Goal: Task Accomplishment & Management: Manage account settings

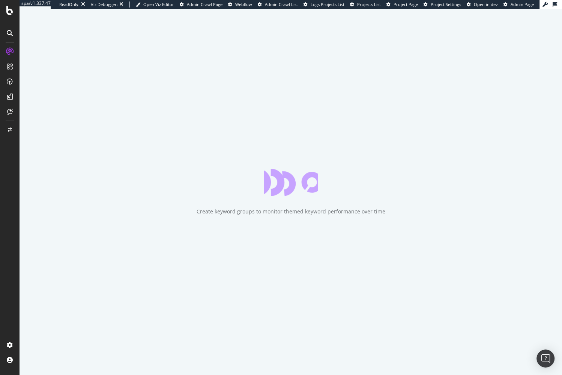
drag, startPoint x: 119, startPoint y: 198, endPoint x: 110, endPoint y: 212, distance: 16.4
click at [119, 199] on div "Create keyword groups to monitor themed keyword performance over time" at bounding box center [291, 192] width 543 height 366
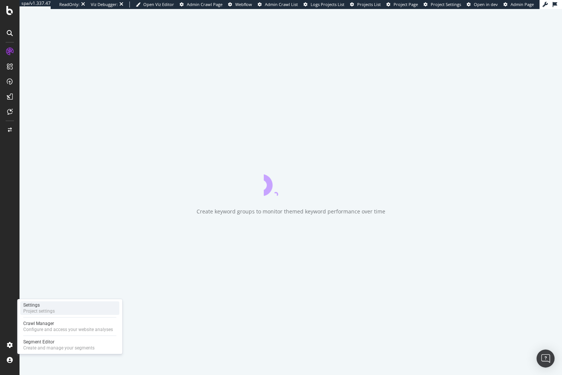
click at [44, 312] on div "Project settings" at bounding box center [39, 311] width 32 height 6
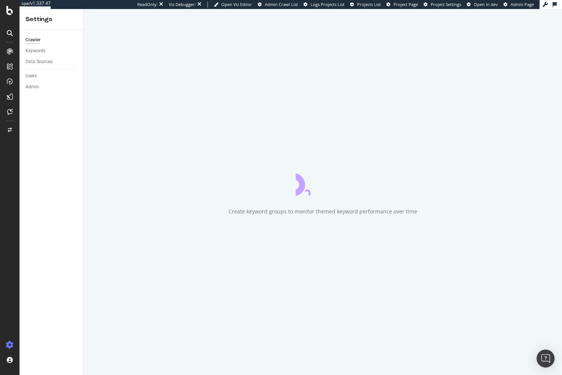
click at [41, 218] on div "Crawler Keywords Data Sources Users Admin" at bounding box center [51, 202] width 63 height 345
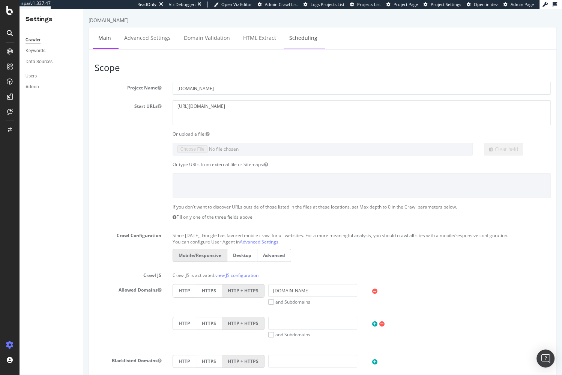
click at [302, 44] on link "Scheduling" at bounding box center [303, 37] width 39 height 21
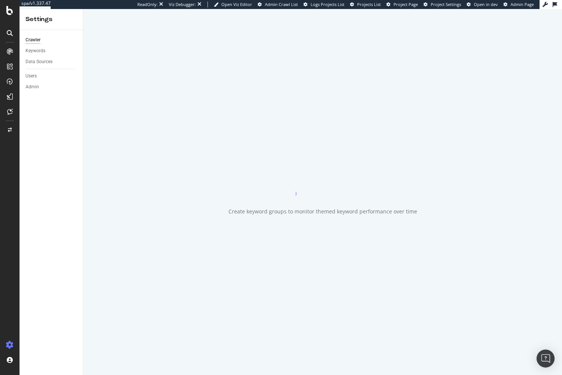
click at [269, 43] on div "Create keyword groups to monitor themed keyword performance over time" at bounding box center [322, 192] width 479 height 366
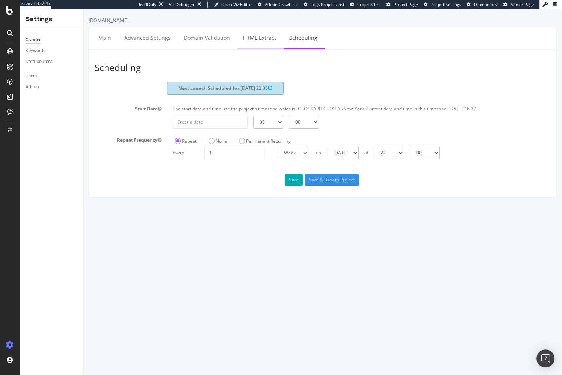
click at [261, 43] on link "HTML Extract" at bounding box center [260, 37] width 44 height 21
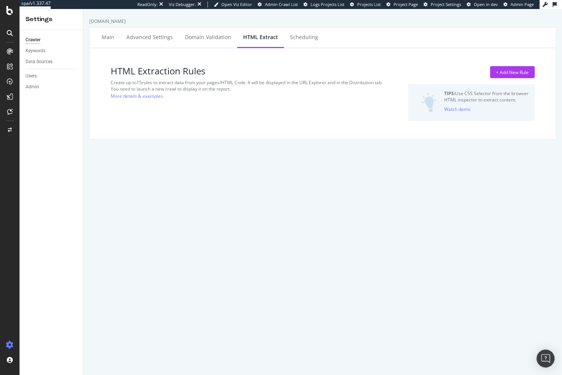
select select "exist"
select select "count"
select select "exist"
select select "count"
select select "exist"
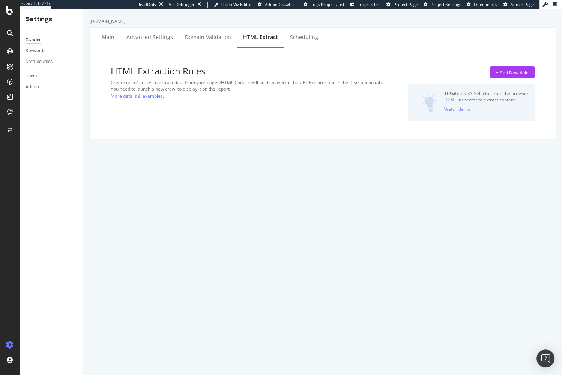
select select "exist"
select select "count"
select select "exist"
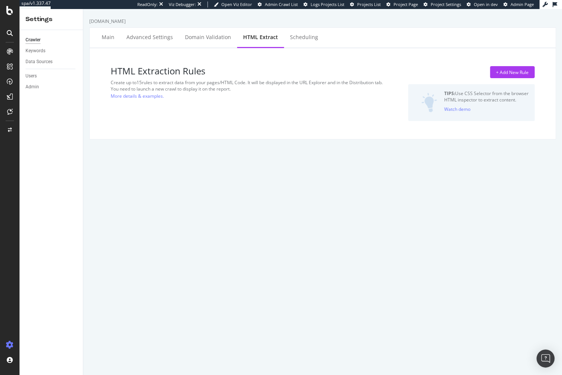
select select "html.length"
select select "exist"
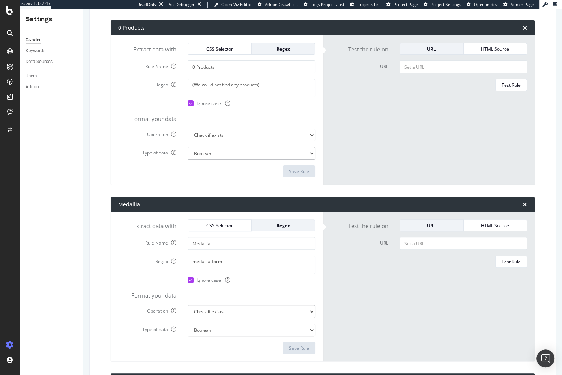
scroll to position [2883, 0]
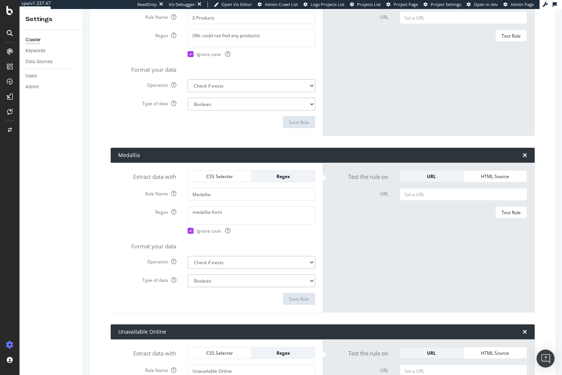
scroll to position [2702, 0]
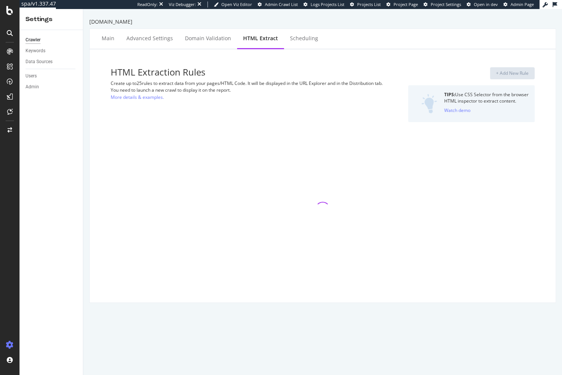
select select "exist"
select select "count"
select select "exist"
select select "count"
select select "exist"
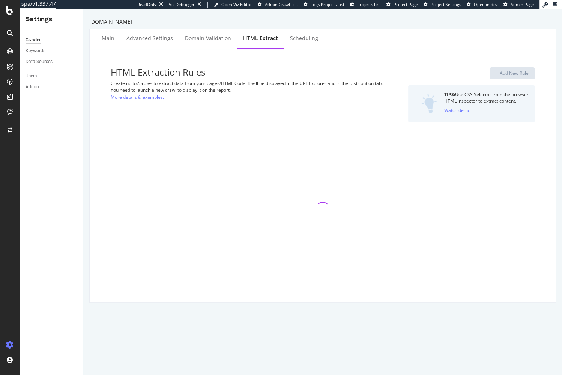
select select "exist"
select select "count"
select select "exist"
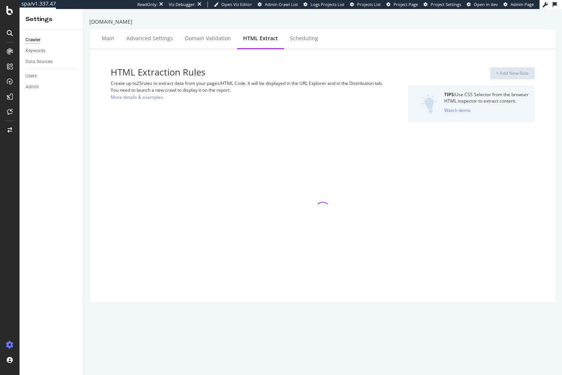
select select "html.length"
select select "exist"
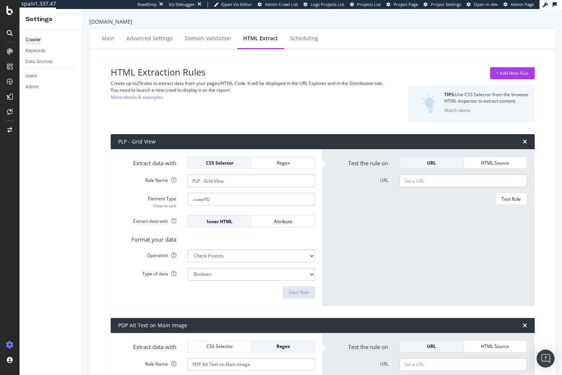
click at [312, 99] on div "HTML Extraction Rules Create up to 25 rules to extract data from your pages/HTM…" at bounding box center [250, 94] width 279 height 55
click at [517, 77] on div "+ Add New Rule" at bounding box center [512, 73] width 33 height 11
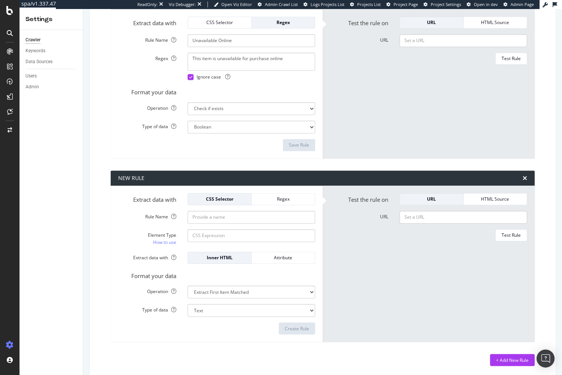
scroll to position [3067, 0]
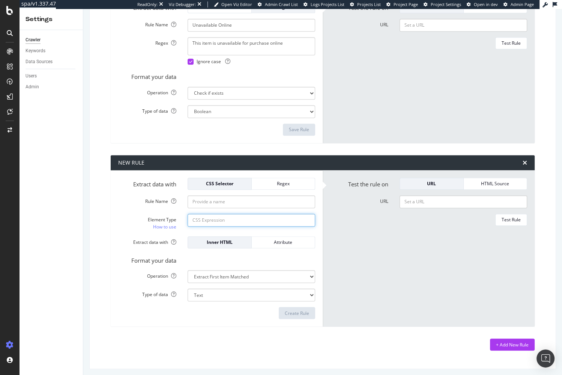
drag, startPoint x: 232, startPoint y: 219, endPoint x: 228, endPoint y: 220, distance: 4.0
click at [232, 219] on input "Element Type How to use" at bounding box center [252, 220] width 128 height 13
paste input "#main > div > div.sc-1m5w5r-0.Ntudm"
type input "#main > div > div.sc-1m5w5r-0.Ntudm"
click at [363, 254] on form "Test the rule on URL HTML Source URL Test Rule" at bounding box center [428, 249] width 197 height 142
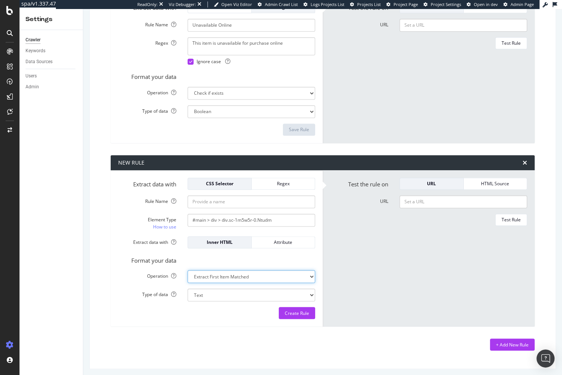
click at [305, 270] on select "Extract First Item Matched Extract First 3 Items Matched Count Number of Occure…" at bounding box center [252, 276] width 128 height 13
select select "exist"
click at [188, 270] on select "Extract First Item Matched Extract First 3 Items Matched Count Number of Occure…" at bounding box center [252, 276] width 128 height 13
select select "b"
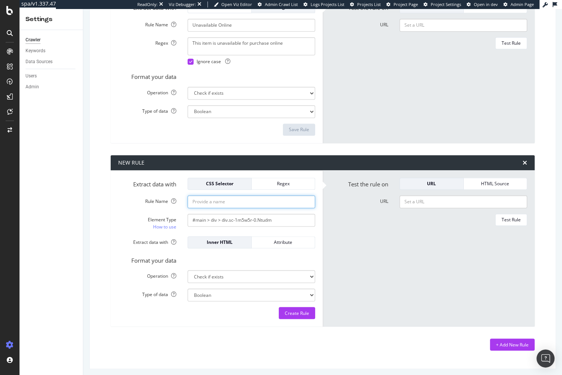
drag, startPoint x: 206, startPoint y: 202, endPoint x: 226, endPoint y: 199, distance: 20.6
click at [206, 202] on input "Rule Name" at bounding box center [252, 201] width 128 height 13
click at [442, 199] on input "URL" at bounding box center [464, 201] width 128 height 13
paste input "https://www.lowes.com/pl/paint-supplies/paint-trays-liners/paint-trays/42945263…"
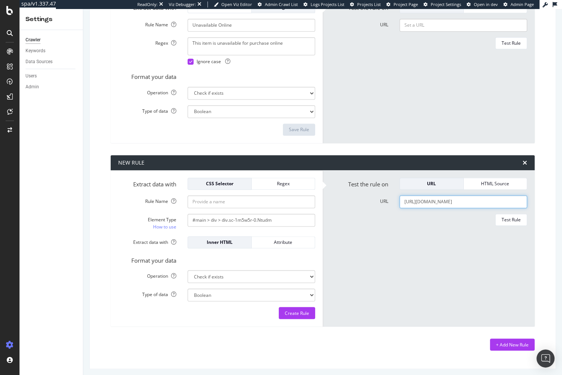
scroll to position [0, 56]
type input "https://www.lowes.com/pl/paint-supplies/paint-trays-liners/paint-trays/42945263…"
click at [516, 216] on div "Test Rule" at bounding box center [511, 219] width 19 height 6
drag, startPoint x: 397, startPoint y: 242, endPoint x: 347, endPoint y: 233, distance: 50.8
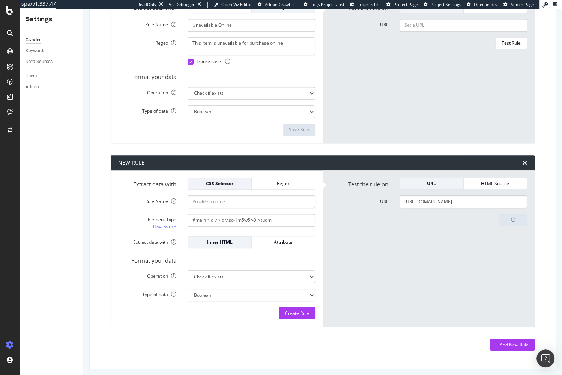
click at [397, 242] on form "Test the rule on URL HTML Source URL https://www.lowes.com/pl/paint-supplies/pa…" at bounding box center [428, 249] width 197 height 142
drag, startPoint x: 226, startPoint y: 196, endPoint x: 236, endPoint y: 198, distance: 10.6
click at [226, 196] on input "Rule Name" at bounding box center [252, 201] width 128 height 13
type input "PW Link List"
click at [382, 262] on form "Test the rule on URL HTML Source URL https://www.lowes.com/pl/paint-supplies/pa…" at bounding box center [428, 249] width 197 height 142
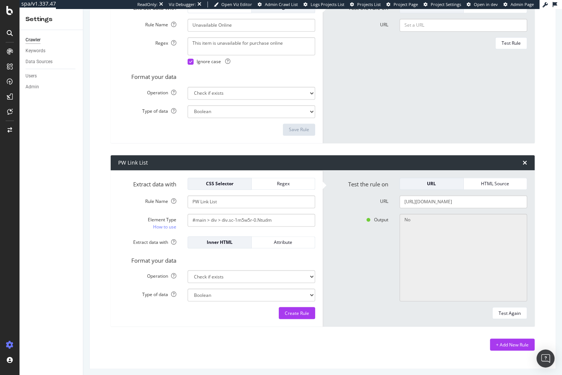
drag, startPoint x: 359, startPoint y: 285, endPoint x: 390, endPoint y: 273, distance: 33.9
click at [359, 286] on div "Output No" at bounding box center [429, 258] width 208 height 88
click at [460, 200] on input "https://www.lowes.com/pl/paint-supplies/paint-trays-liners/paint-trays/42945263…" at bounding box center [464, 201] width 128 height 13
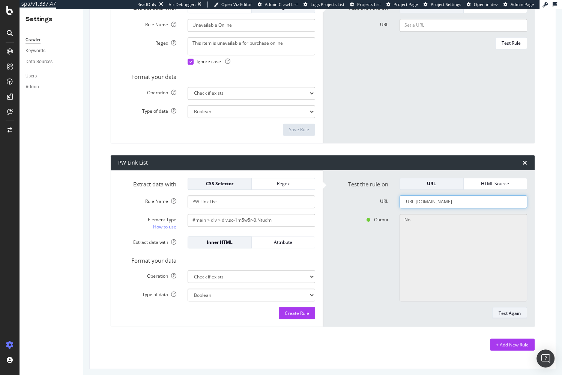
paste input "bathroom-vanities-vanity-tops/bathroom-vanities/bathroom-vanities-with-tops/429…"
type input "https://www.lowes.com/pl/bathroom-vanities-vanity-tops/bathroom-vanities/bathro…"
click at [510, 312] on div "Test Again" at bounding box center [510, 313] width 22 height 6
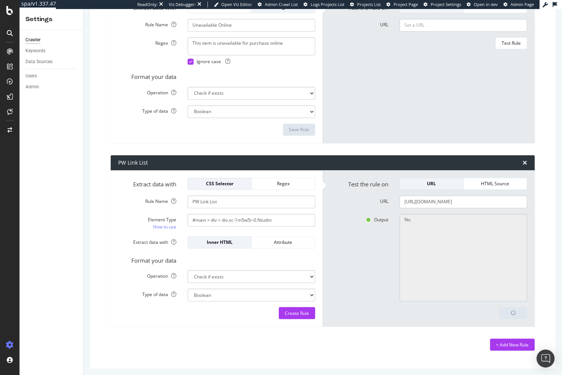
click at [413, 366] on div "www.lowes.com Main Advanced Settings Domain Validation HTML Extract Scheduling …" at bounding box center [322, 192] width 479 height 366
click at [302, 311] on div "Create Rule" at bounding box center [297, 313] width 24 height 6
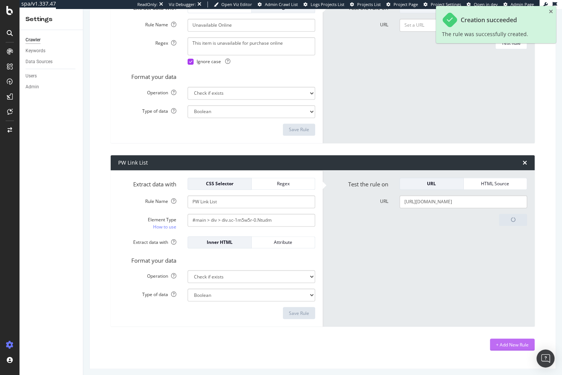
click at [516, 342] on div "+ Add New Rule" at bounding box center [512, 344] width 33 height 6
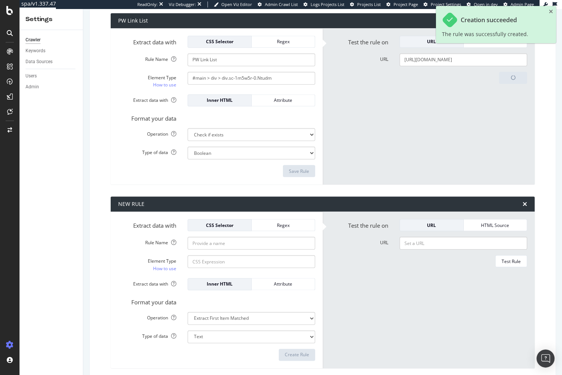
scroll to position [3208, 0]
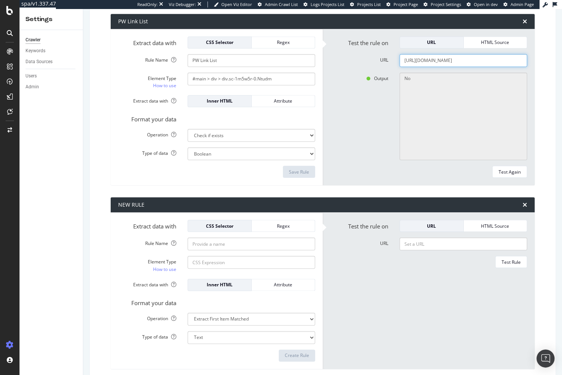
click at [443, 60] on input "https://www.lowes.com/pl/bathroom-vanities-vanity-tops/bathroom-vanities/bathro…" at bounding box center [464, 60] width 128 height 13
click at [236, 262] on input "Element Type How to use" at bounding box center [252, 262] width 128 height 13
paste input "#main > div > div.sc-1m5w5r-1.eVLpZM"
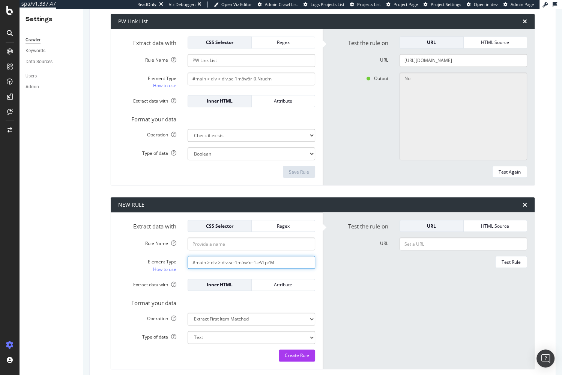
type input "#main > div > div.sc-1m5w5r-1.eVLpZM"
drag, startPoint x: 273, startPoint y: 308, endPoint x: 274, endPoint y: 315, distance: 6.9
click at [273, 313] on form "Extract data with CSS Selector Regex Rule Name Element Type How to use #main > …" at bounding box center [216, 291] width 197 height 142
click at [276, 319] on select "Extract First Item Matched Extract First 3 Items Matched Count Number of Occure…" at bounding box center [252, 318] width 128 height 13
select select "exist"
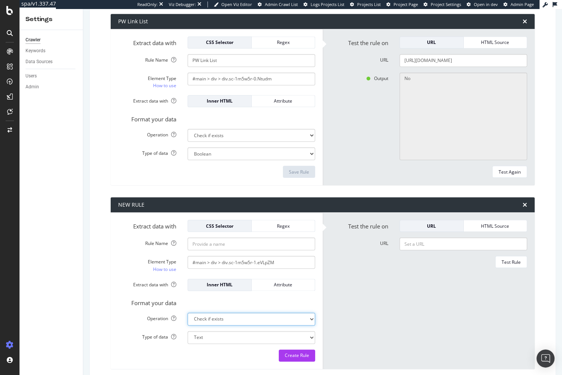
click at [188, 312] on select "Extract First Item Matched Extract First 3 Items Matched Count Number of Occure…" at bounding box center [252, 318] width 128 height 13
select select "b"
drag, startPoint x: 336, startPoint y: 303, endPoint x: 333, endPoint y: 308, distance: 4.9
click at [336, 303] on form "Test the rule on URL HTML Source URL Test Rule" at bounding box center [428, 291] width 197 height 142
click at [258, 243] on input "Rule Name" at bounding box center [252, 243] width 128 height 13
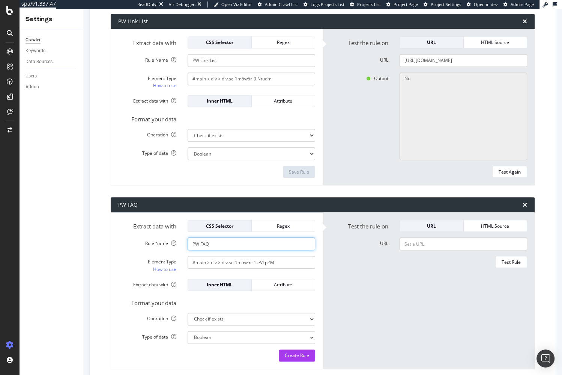
type input "PW FAQ"
click at [374, 293] on form "Test the rule on URL HTML Source URL Test Rule" at bounding box center [428, 291] width 197 height 142
click at [307, 352] on div "Create Rule" at bounding box center [297, 355] width 24 height 6
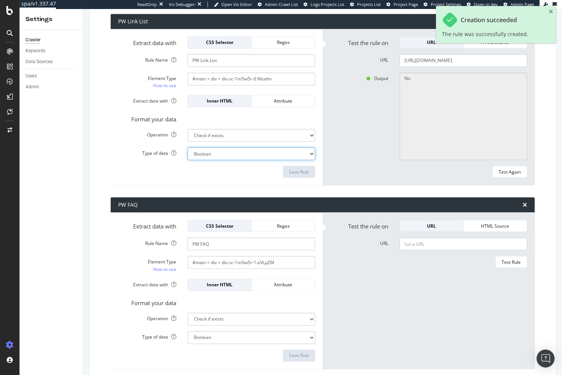
click at [252, 149] on select "Boolean" at bounding box center [252, 153] width 128 height 13
click at [188, 147] on select "Boolean" at bounding box center [252, 153] width 128 height 13
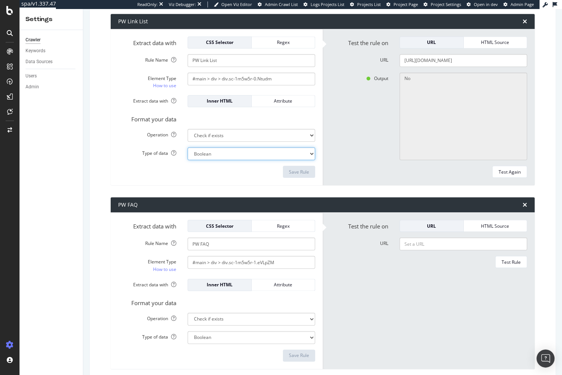
scroll to position [3250, 0]
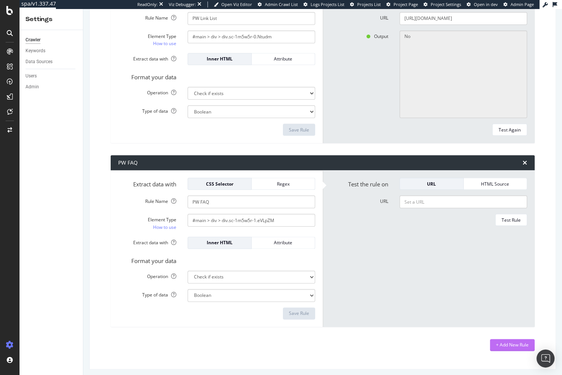
click at [516, 341] on div "+ Add New Rule" at bounding box center [512, 344] width 33 height 6
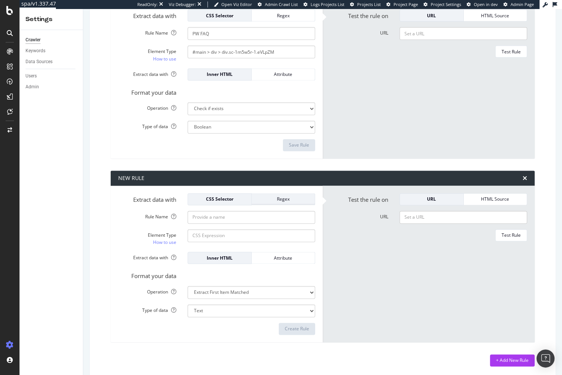
scroll to position [3419, 0]
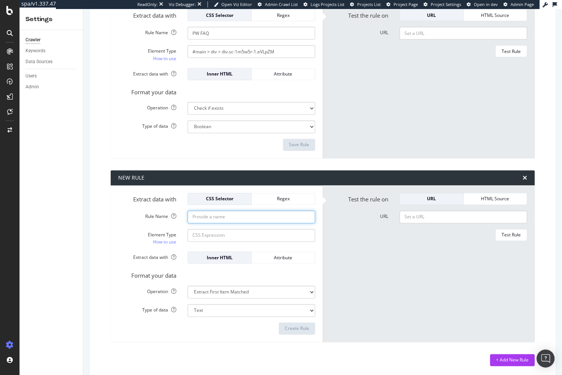
click at [269, 212] on input "Rule Name" at bounding box center [252, 216] width 128 height 13
type input "PW SEO Copy Block"
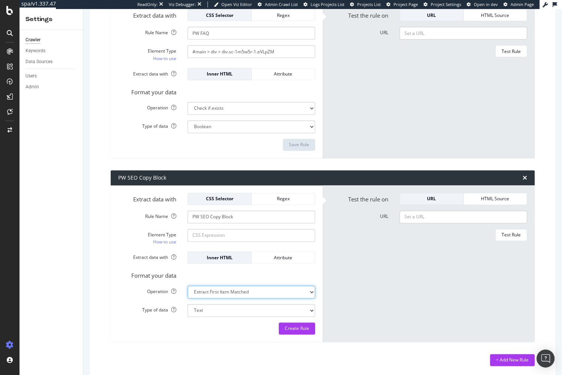
click at [268, 285] on select "Extract First Item Matched Extract First 3 Items Matched Count Number of Occure…" at bounding box center [252, 291] width 128 height 13
select select "exist"
click at [188, 285] on select "Extract First Item Matched Extract First 3 Items Matched Count Number of Occure…" at bounding box center [252, 291] width 128 height 13
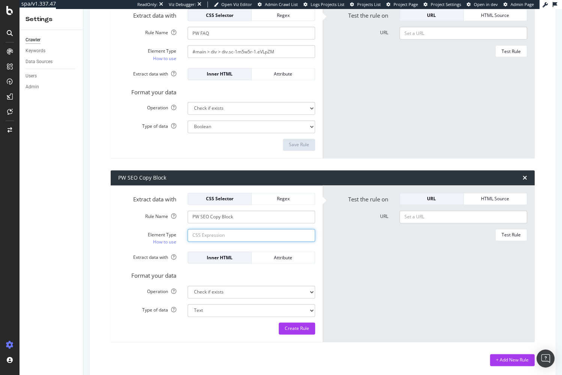
select select "b"
click at [252, 229] on input "Element Type How to use" at bounding box center [252, 235] width 128 height 13
paste input "[data-selector='splp-cpy-blk']"
type input "[data-selector='splp-cpy-blk']"
drag, startPoint x: 370, startPoint y: 269, endPoint x: 365, endPoint y: 294, distance: 26.1
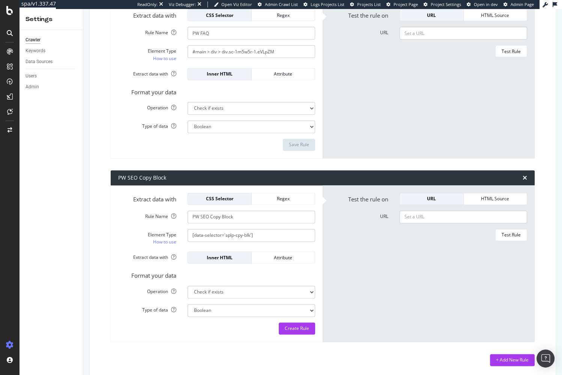
click at [370, 269] on form "Test the rule on URL HTML Source URL Test Rule" at bounding box center [428, 264] width 197 height 142
click at [308, 325] on div "Create Rule" at bounding box center [297, 328] width 24 height 6
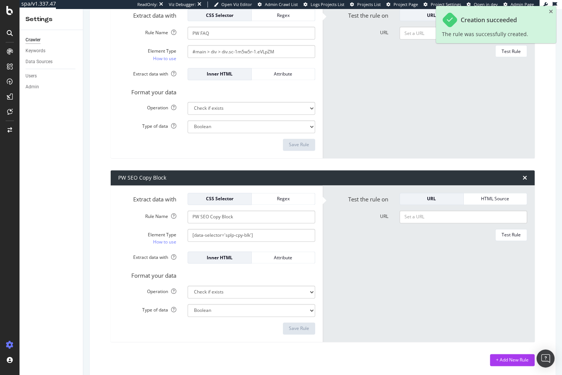
drag, startPoint x: 384, startPoint y: 319, endPoint x: 331, endPoint y: 218, distance: 113.9
click at [379, 316] on form "Test the rule on URL HTML Source URL Test Rule" at bounding box center [428, 264] width 197 height 142
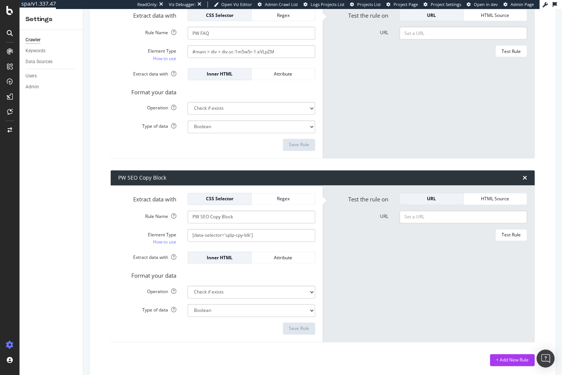
click at [397, 266] on form "Test the rule on URL HTML Source URL Test Rule" at bounding box center [428, 264] width 197 height 142
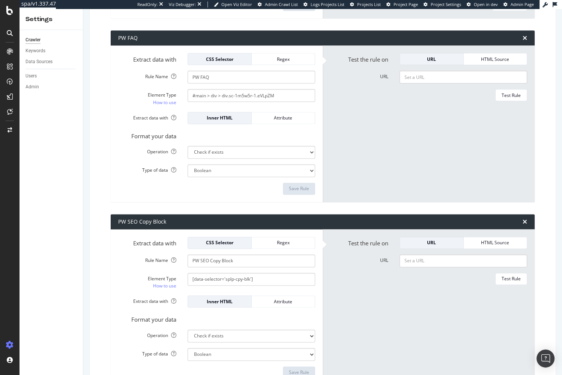
scroll to position [3375, 0]
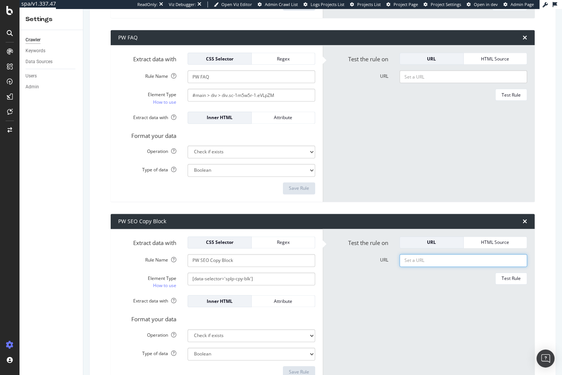
click at [422, 258] on input "URL" at bounding box center [464, 260] width 128 height 13
paste input "https://www.lowes.com/pl/bathroom-vanities-vanity-tops/bathroom-vanities/bathro…"
type input "https://www.lowes.com/pl/bathroom-vanities-vanity-tops/bathroom-vanities/bathro…"
click at [513, 276] on div "Test Rule" at bounding box center [511, 278] width 19 height 6
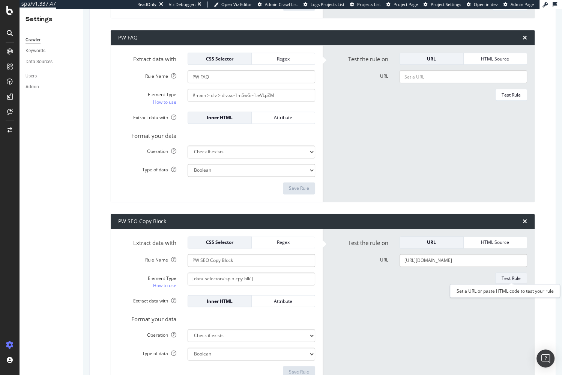
scroll to position [0, 0]
click at [345, 291] on form "Test the rule on URL HTML Source URL https://www.lowes.com/pl/bathroom-vanities…" at bounding box center [428, 307] width 197 height 142
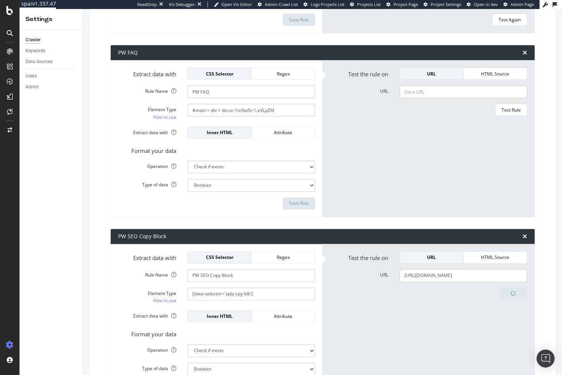
scroll to position [3355, 0]
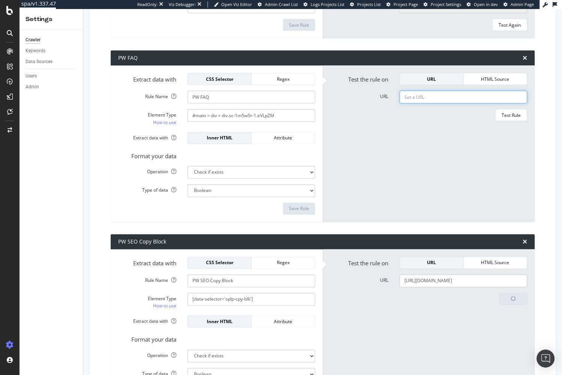
click at [427, 97] on input "URL" at bounding box center [464, 96] width 128 height 13
paste input "https://www.lowes.com/pl/bathroom-vanities-vanity-tops/bathroom-vanities/bathro…"
type input "https://www.lowes.com/pl/bathroom-vanities-vanity-tops/bathroom-vanities/bathro…"
drag, startPoint x: 415, startPoint y: 136, endPoint x: 487, endPoint y: 113, distance: 74.8
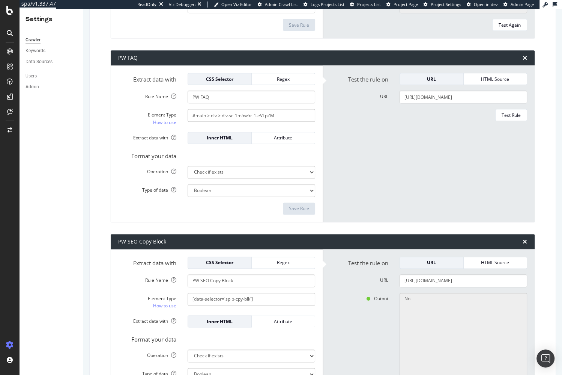
click at [419, 134] on form "Test the rule on URL HTML Source URL https://www.lowes.com/pl/bathroom-vanities…" at bounding box center [428, 144] width 197 height 142
click at [504, 116] on div "Test Rule" at bounding box center [511, 115] width 19 height 11
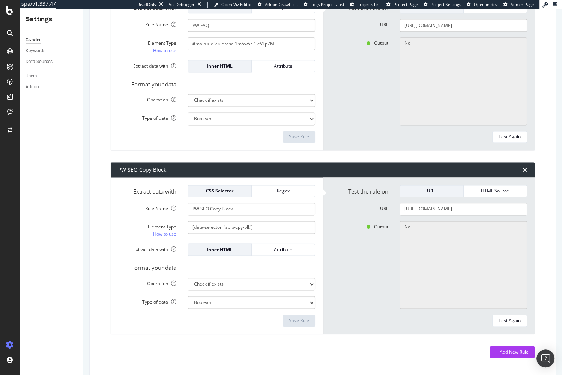
scroll to position [3427, 0]
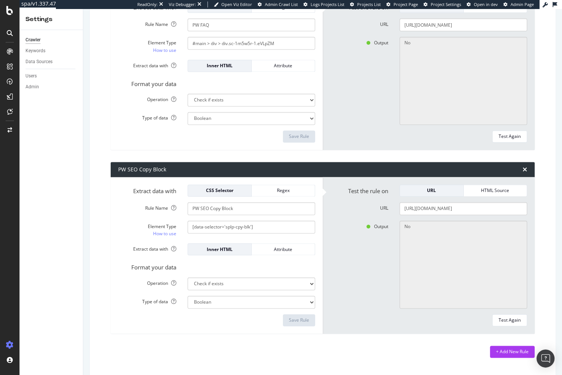
click at [365, 240] on div "Output No" at bounding box center [429, 264] width 208 height 88
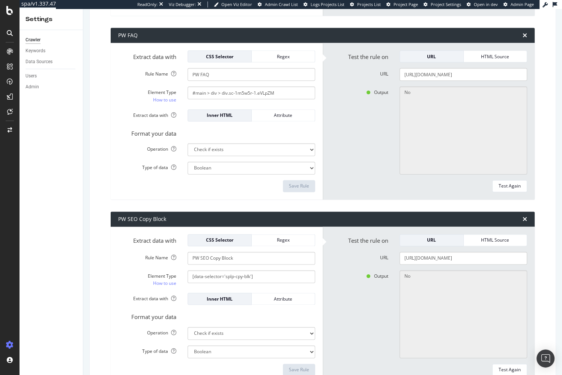
scroll to position [3376, 0]
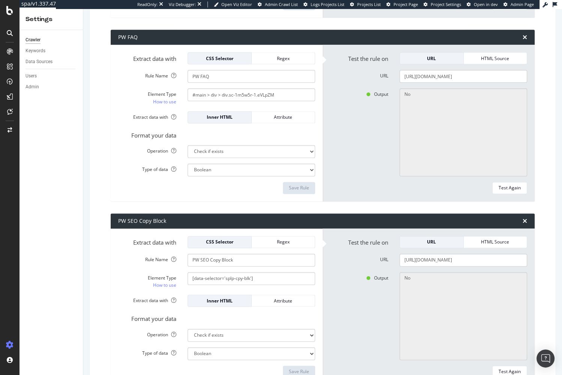
click at [354, 166] on div "Output No" at bounding box center [429, 132] width 208 height 88
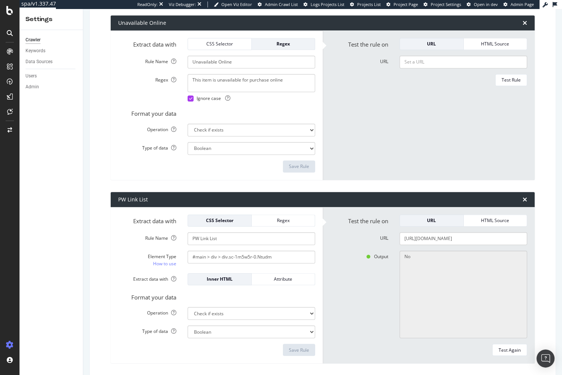
scroll to position [3030, 0]
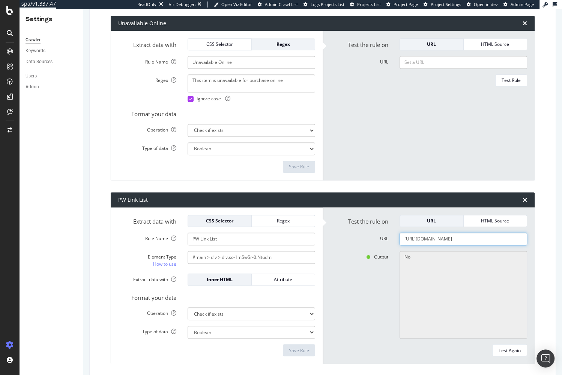
click at [446, 233] on input "https://www.lowes.com/pl/bathroom-vanities-vanity-tops/bathroom-vanities/bathro…" at bounding box center [464, 238] width 128 height 13
click at [506, 345] on div "Test Again" at bounding box center [510, 350] width 22 height 11
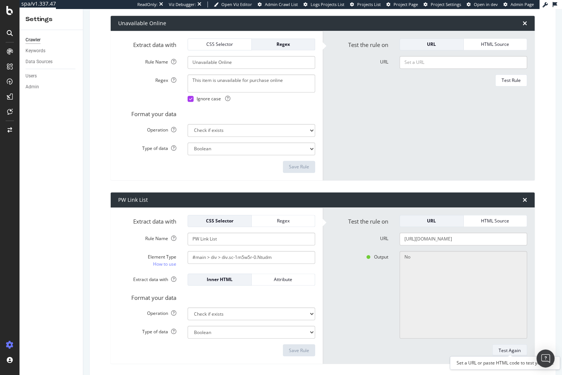
scroll to position [0, 0]
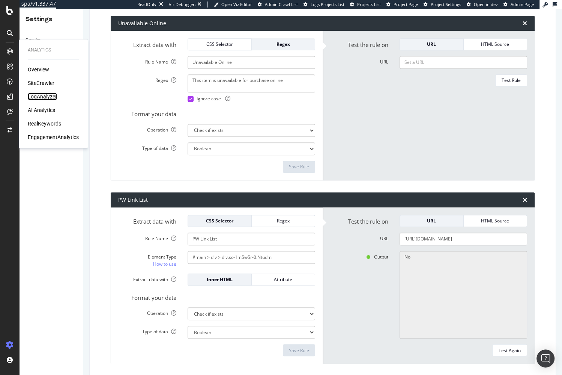
click at [37, 98] on div "LogAnalyzer" at bounding box center [42, 97] width 29 height 8
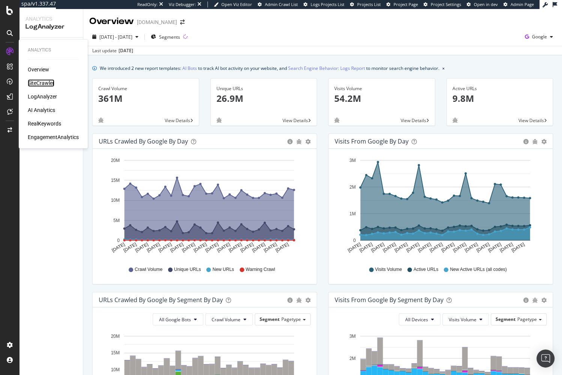
click at [42, 83] on div "SiteCrawler" at bounding box center [41, 83] width 27 height 8
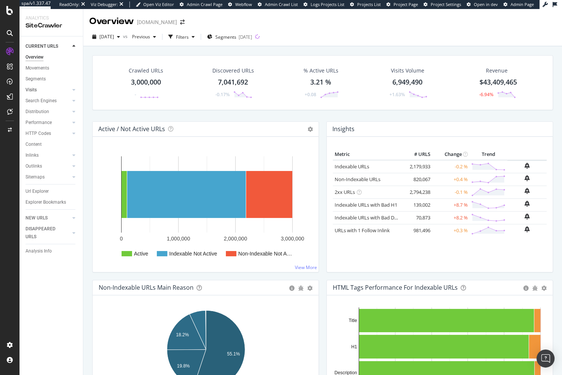
click at [40, 87] on link "Visits" at bounding box center [48, 90] width 45 height 8
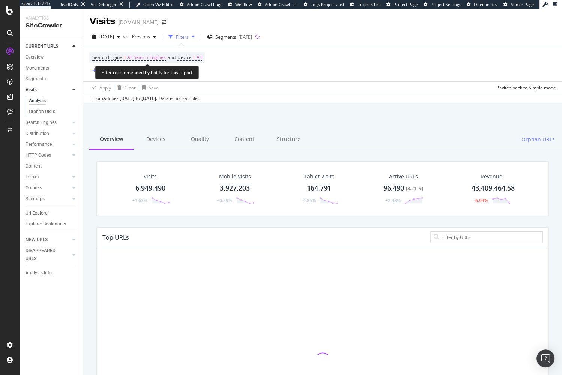
drag, startPoint x: 130, startPoint y: 57, endPoint x: 124, endPoint y: 72, distance: 15.8
click at [130, 57] on span "All Search Engines" at bounding box center [146, 57] width 39 height 11
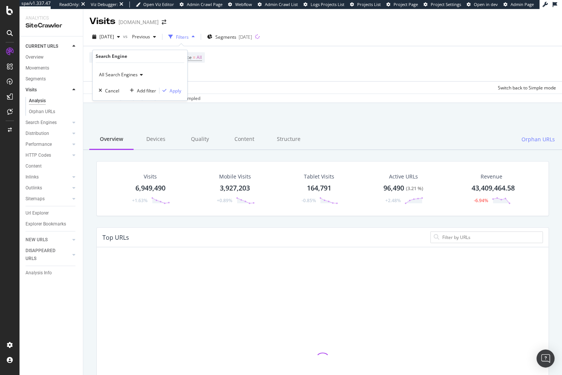
click at [122, 76] on span "All Search Engines" at bounding box center [118, 74] width 39 height 6
click at [122, 106] on div "Bing" at bounding box center [141, 110] width 80 height 10
drag, startPoint x: 172, startPoint y: 89, endPoint x: 161, endPoint y: 97, distance: 13.3
click at [172, 89] on div "Apply" at bounding box center [176, 90] width 12 height 6
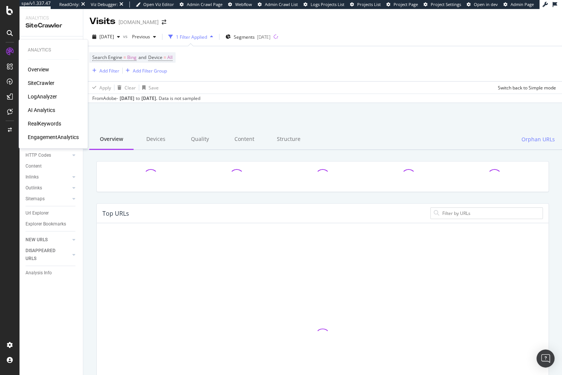
click at [60, 138] on div "EngagementAnalytics" at bounding box center [53, 137] width 51 height 8
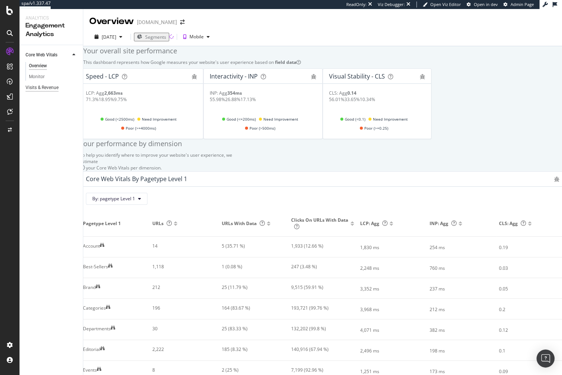
click at [51, 84] on div "Visits & Revenue" at bounding box center [42, 88] width 33 height 8
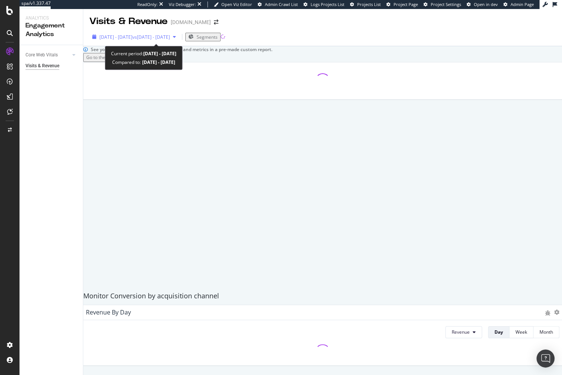
click at [133, 39] on span "2025 Aug. 30th - Sep. 26th" at bounding box center [116, 37] width 33 height 6
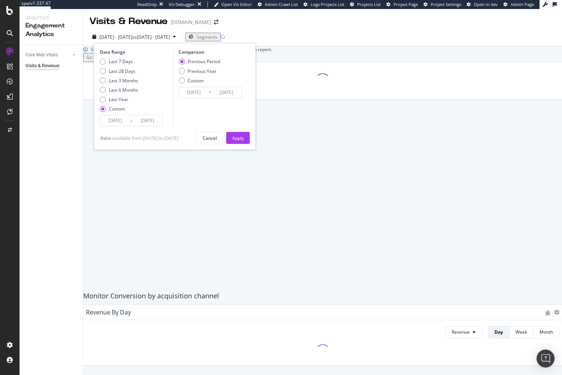
drag, startPoint x: 129, startPoint y: 89, endPoint x: 157, endPoint y: 82, distance: 28.7
click at [129, 89] on div "Last 6 Months" at bounding box center [123, 90] width 29 height 6
type input "2025/03/28"
type input "2025/09/27"
type input "2024/09/25"
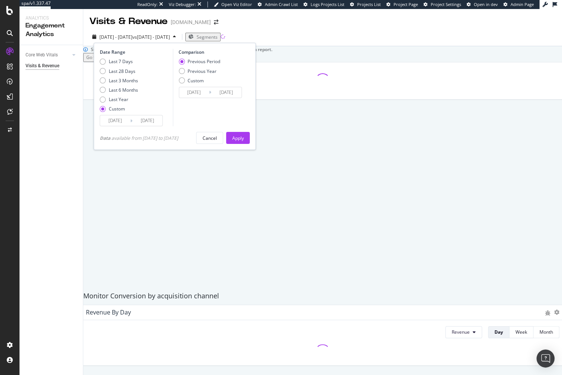
type input "2025/03/27"
drag, startPoint x: 196, startPoint y: 69, endPoint x: 221, endPoint y: 96, distance: 36.4
click at [197, 69] on div "Previous Year" at bounding box center [202, 71] width 29 height 6
type input "2024/03/29"
type input "2024/09/28"
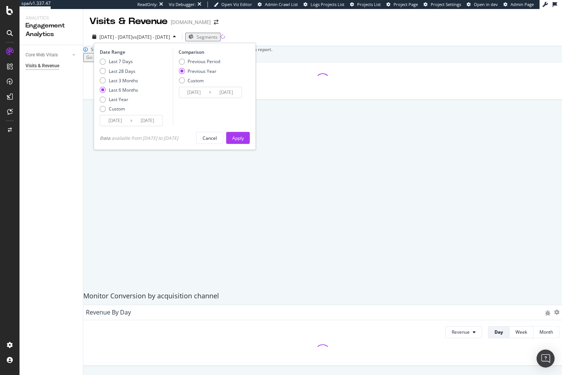
drag, startPoint x: 245, startPoint y: 139, endPoint x: 237, endPoint y: 59, distance: 81.1
click at [244, 139] on div "Apply" at bounding box center [238, 138] width 12 height 6
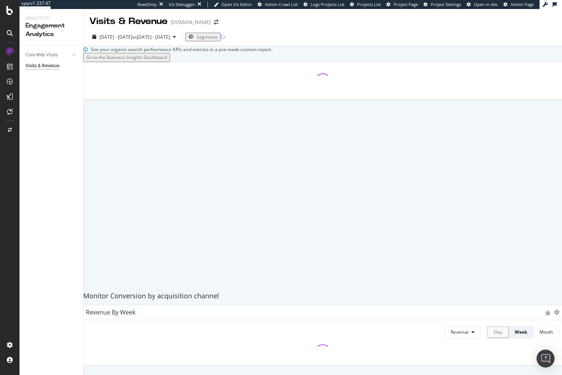
drag, startPoint x: 232, startPoint y: 85, endPoint x: 226, endPoint y: 84, distance: 6.5
click at [232, 85] on div "See your organic search performance KPIs and metrics in a pre-made custom repor…" at bounding box center [322, 293] width 479 height 495
click at [201, 88] on div at bounding box center [323, 174] width 487 height 225
click at [196, 88] on div at bounding box center [323, 174] width 487 height 225
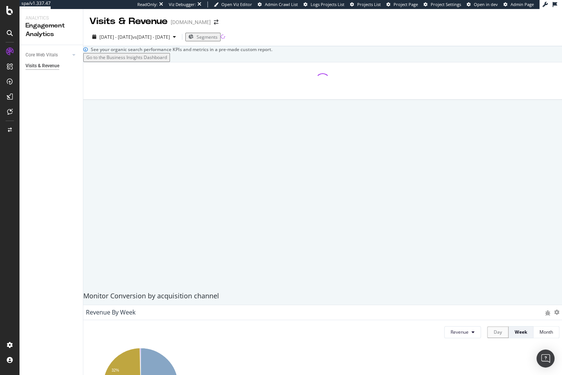
drag, startPoint x: 87, startPoint y: 118, endPoint x: 94, endPoint y: 120, distance: 6.9
click at [87, 118] on div "See your organic search performance KPIs and metrics in a pre-made custom repor…" at bounding box center [322, 293] width 479 height 495
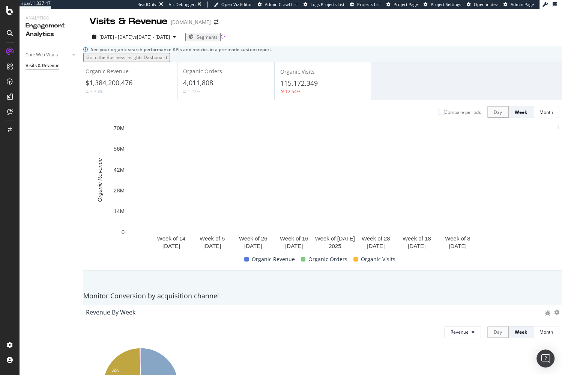
click at [417, 100] on div "Organic Revenue $1,384,200,476 3.35% Organic Orders 4,011,808 1.22% Organic Vis…" at bounding box center [323, 81] width 486 height 38
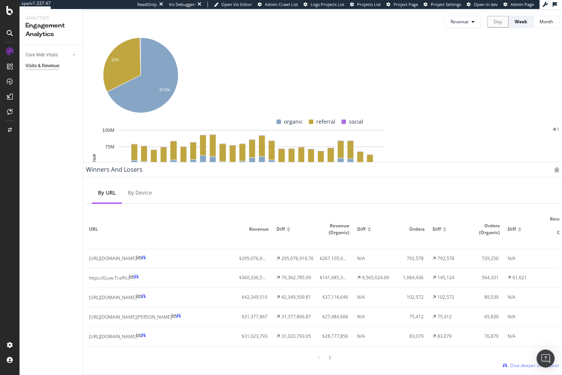
scroll to position [246, 0]
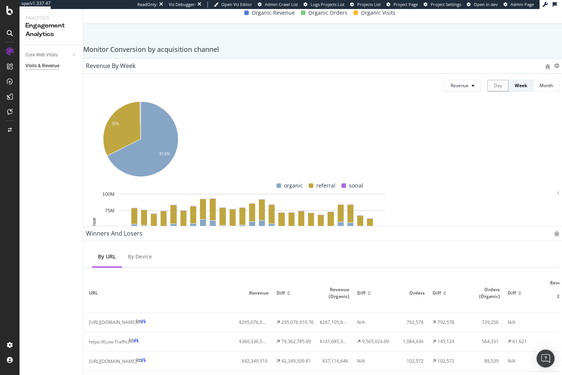
drag, startPoint x: 397, startPoint y: 90, endPoint x: 390, endPoint y: 93, distance: 7.1
click at [397, 74] on div "Revenue by Week" at bounding box center [323, 66] width 486 height 15
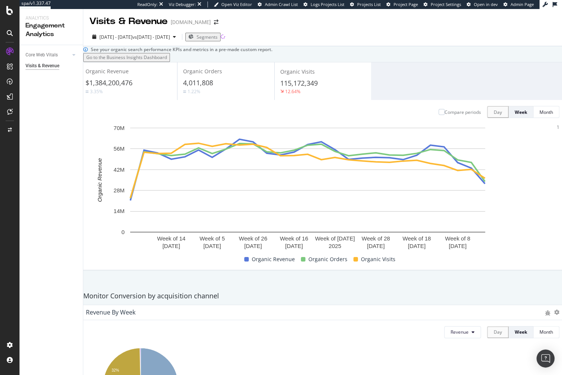
drag, startPoint x: 143, startPoint y: 78, endPoint x: 149, endPoint y: 70, distance: 9.4
click at [145, 62] on div "See your organic search performance KPIs and metrics in a pre-made custom repor…" at bounding box center [322, 54] width 479 height 16
click at [149, 62] on button "Go to the Business Insights Dashboard" at bounding box center [126, 57] width 87 height 9
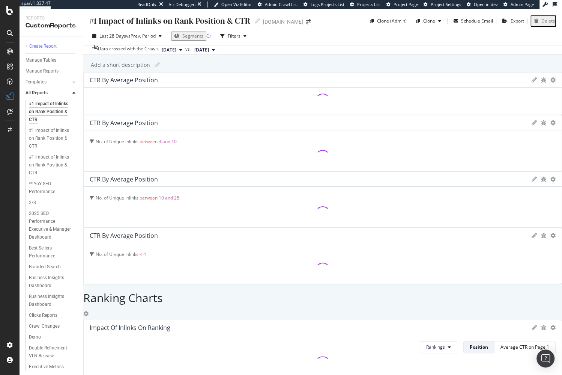
click at [84, 104] on div "#1 Impact of Inlinks on Rank Position & CTR #1 Impact of Inlinks on Rank Positi…" at bounding box center [322, 192] width 479 height 366
click at [91, 162] on div "#1 Impact of Inlinks on Rank Position & CTR #1 Impact of Inlinks on Rank Positi…" at bounding box center [322, 192] width 479 height 366
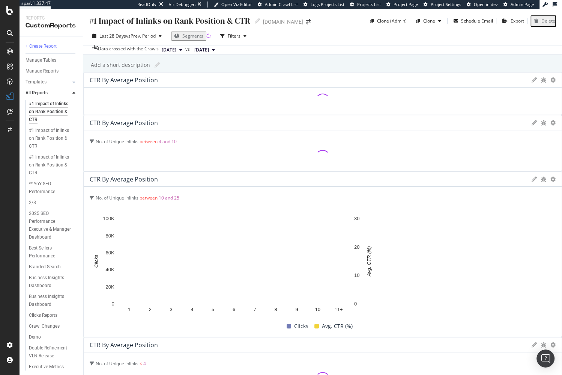
click at [89, 162] on div "#1 Impact of Inlinks on Rank Position & CTR #1 Impact of Inlinks on Rank Positi…" at bounding box center [322, 192] width 479 height 366
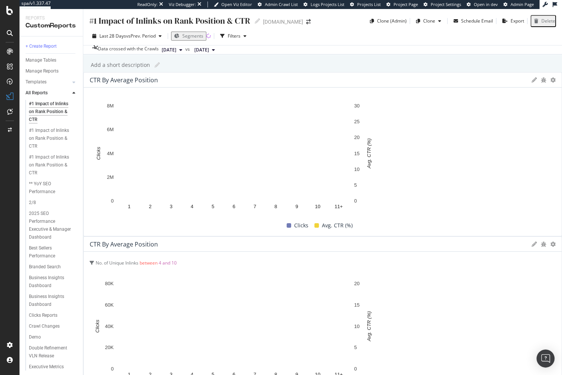
click at [90, 93] on div "#1 Impact of Inlinks on Rank Position & CTR #1 Impact of Inlinks on Rank Positi…" at bounding box center [322, 192] width 479 height 366
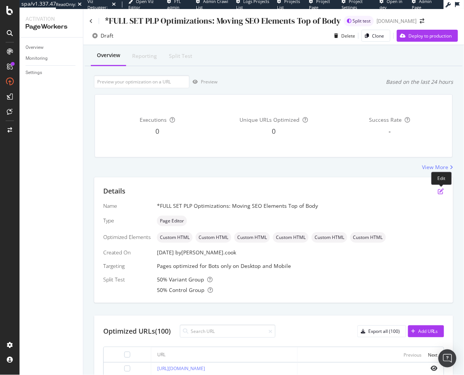
click at [443, 189] on icon "pen-to-square" at bounding box center [441, 191] width 6 height 6
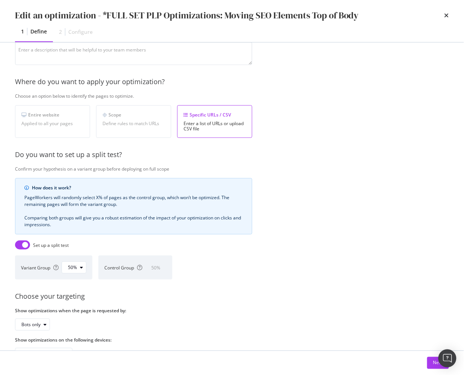
scroll to position [106, 0]
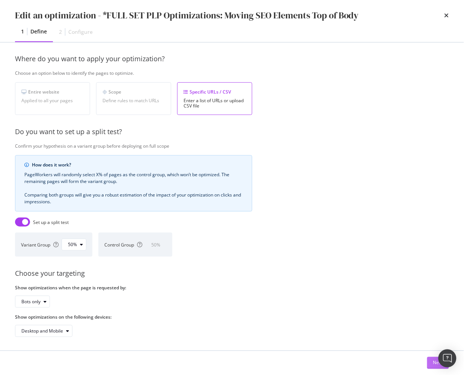
click at [428, 365] on button "Next" at bounding box center [438, 363] width 22 height 12
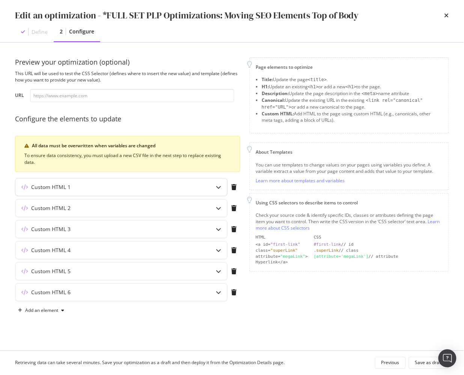
click at [156, 188] on div "Custom HTML 1" at bounding box center [106, 187] width 182 height 8
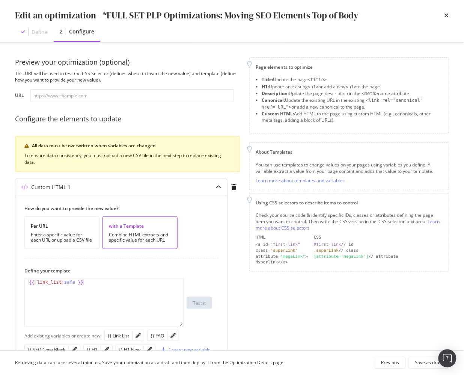
scroll to position [49, 0]
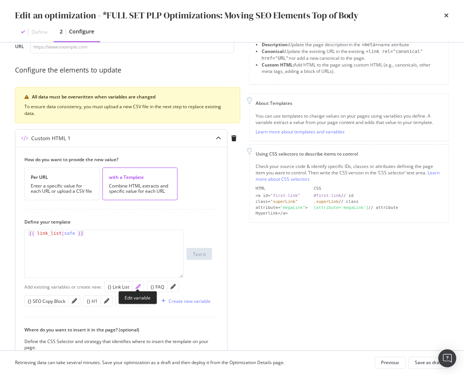
click at [140, 285] on icon "pencil" at bounding box center [138, 286] width 5 height 5
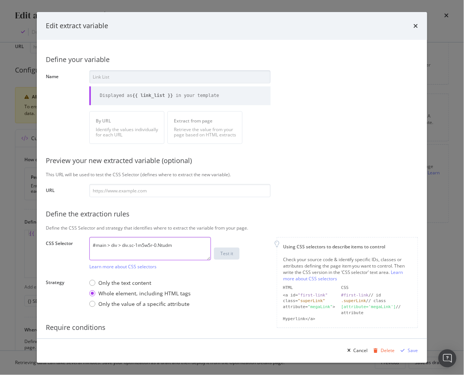
click at [151, 249] on textarea "#main > div > div.sc-1m5w5r-0.Ntudm" at bounding box center [150, 248] width 122 height 23
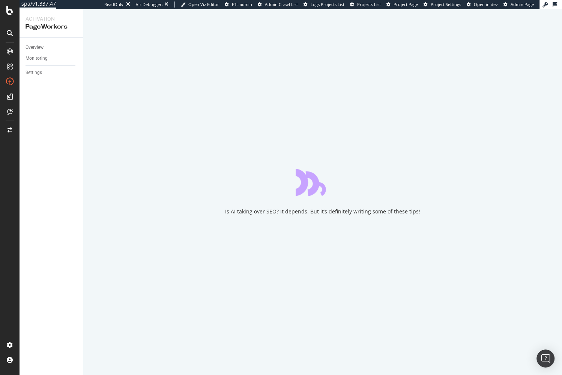
drag, startPoint x: 54, startPoint y: 133, endPoint x: 7, endPoint y: 65, distance: 83.0
click at [48, 128] on div "Overview Monitoring Settings" at bounding box center [51, 206] width 63 height 337
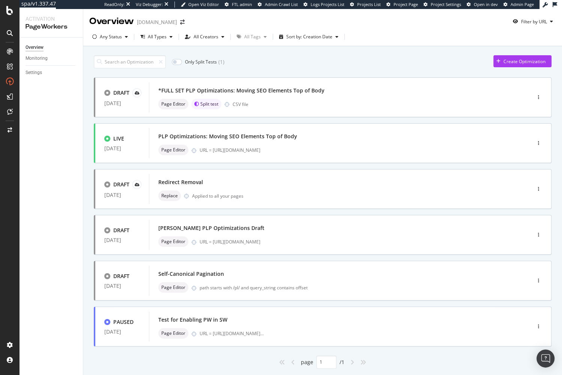
click at [257, 58] on div "Only Split Tests ( 1 ) Create Optimization" at bounding box center [323, 61] width 458 height 13
click at [58, 106] on div "Overview Monitoring Settings" at bounding box center [51, 206] width 63 height 337
click at [62, 115] on div "Overview Monitoring Settings" at bounding box center [51, 206] width 63 height 337
click at [87, 146] on div "Only Split Tests ( 1 ) Create Optimization DRAFT [DATE] *FULL SET PLP Optimizat…" at bounding box center [322, 220] width 479 height 348
drag, startPoint x: 360, startPoint y: 58, endPoint x: 356, endPoint y: 33, distance: 25.1
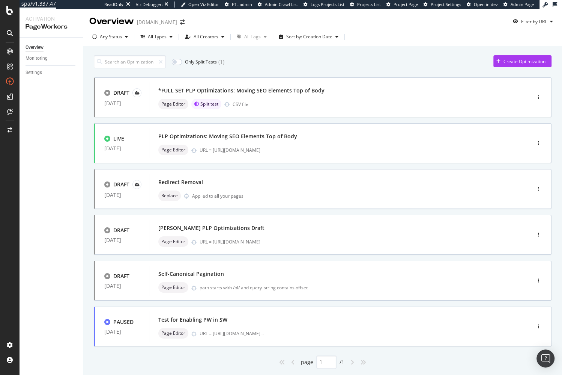
click at [360, 58] on div "Only Split Tests ( 1 ) Create Optimization" at bounding box center [323, 61] width 458 height 13
click at [539, 97] on icon "button" at bounding box center [538, 97] width 1 height 5
click at [527, 112] on div "Edit" at bounding box center [528, 111] width 8 height 6
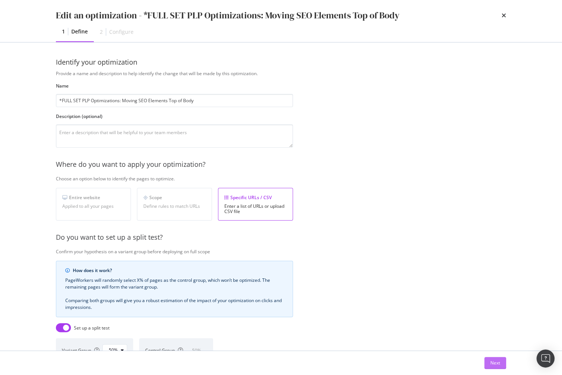
click at [499, 360] on div "Next" at bounding box center [496, 362] width 10 height 6
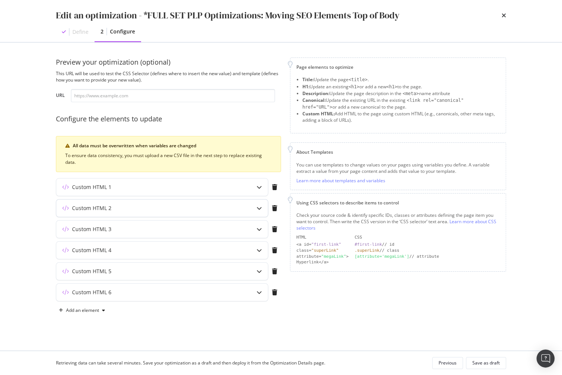
click at [224, 207] on div "Custom HTML 2" at bounding box center [147, 208] width 182 height 8
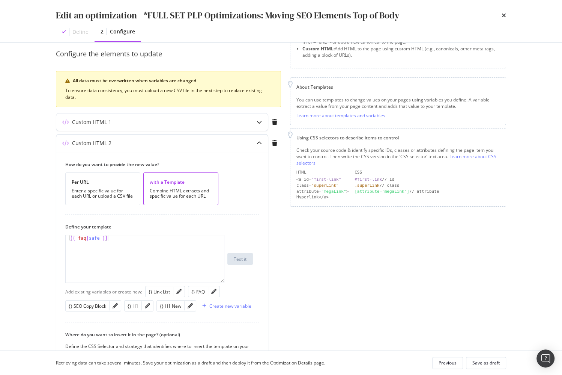
scroll to position [138, 0]
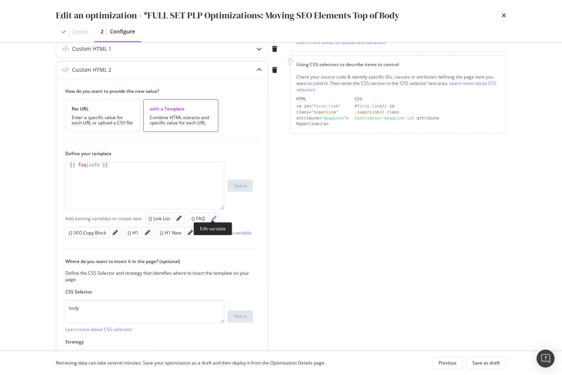
click at [212, 216] on icon "pencil" at bounding box center [213, 218] width 5 height 5
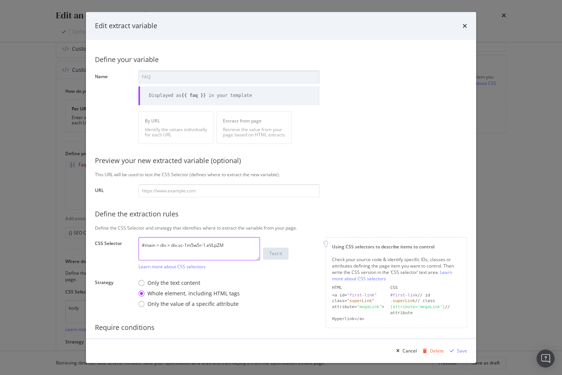
click at [225, 244] on textarea "#main > div > div.sc-1m5w5r-1.eVLpZM" at bounding box center [200, 248] width 122 height 23
click at [225, 243] on textarea "#main > div > div.sc-1m5w5r-1.eVLpZM" at bounding box center [200, 248] width 122 height 23
click at [410, 351] on div "Cancel" at bounding box center [410, 350] width 14 height 6
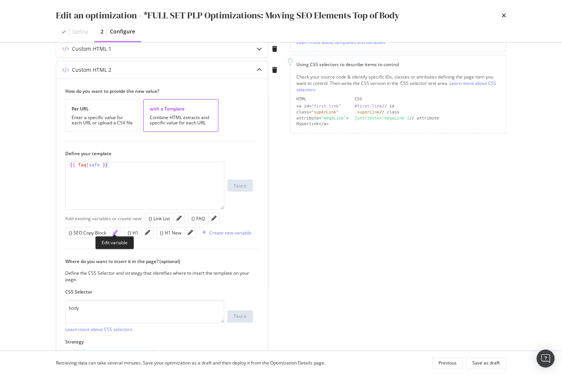
click at [114, 230] on icon "pencil" at bounding box center [115, 232] width 5 height 5
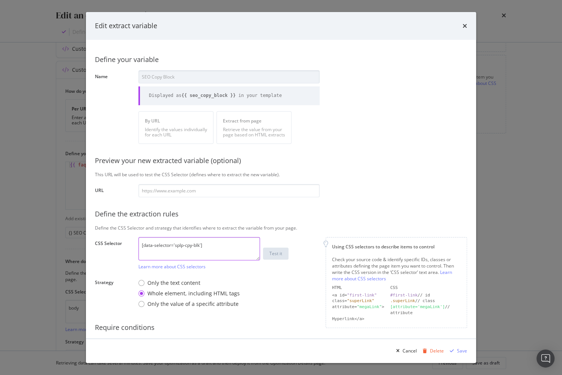
drag, startPoint x: 212, startPoint y: 238, endPoint x: 211, endPoint y: 245, distance: 6.4
click at [212, 238] on textarea "[data-selector='splp-cpy-blk']" at bounding box center [200, 248] width 122 height 23
click at [212, 245] on textarea "[data-selector='splp-cpy-blk']" at bounding box center [200, 248] width 122 height 23
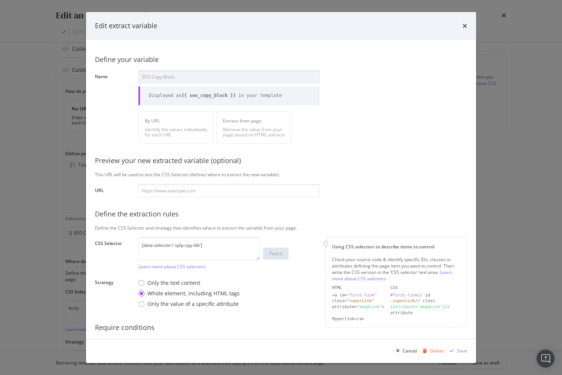
drag, startPoint x: 416, startPoint y: 187, endPoint x: 412, endPoint y: 191, distance: 5.6
click at [416, 187] on div "Define your variable Name SEO Copy Block Displayed as {{ seo_copy_block }} in y…" at bounding box center [281, 204] width 372 height 311
click at [464, 25] on icon "times" at bounding box center [465, 26] width 5 height 6
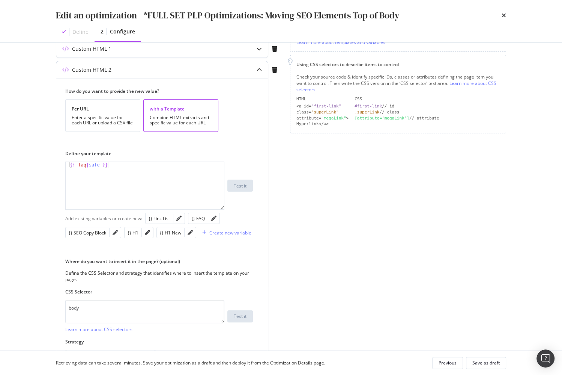
click at [221, 258] on label "Where do you want to insert it in the page? (optional)" at bounding box center [159, 261] width 188 height 6
drag, startPoint x: 300, startPoint y: 261, endPoint x: 274, endPoint y: 218, distance: 50.7
click at [300, 261] on div "Page elements to optimize Title: Update the page <title> . H1: Update an existi…" at bounding box center [398, 194] width 216 height 551
click at [443, 152] on div "Page elements to optimize Title: Update the page <title> . H1: Update an existi…" at bounding box center [398, 194] width 216 height 551
drag, startPoint x: 315, startPoint y: 123, endPoint x: 308, endPoint y: 118, distance: 9.1
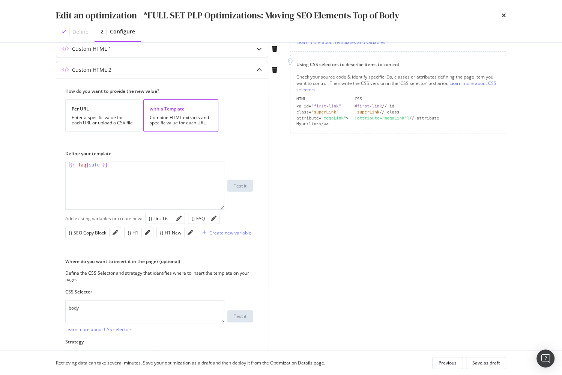
click at [314, 122] on div "Hyperlink</a>" at bounding box center [323, 124] width 52 height 6
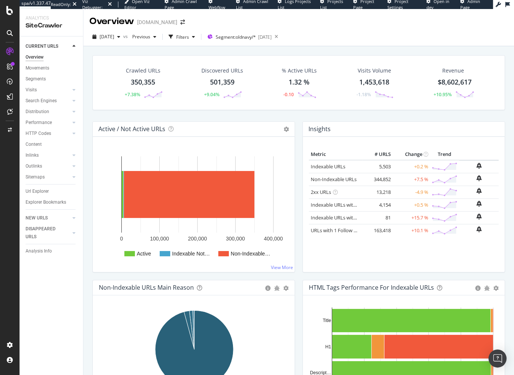
click at [185, 59] on div "Crawled URLs 350,355 +7.38% Discovered URLs 501,359 +9.04% % Active URLs 1.32 %…" at bounding box center [298, 82] width 412 height 55
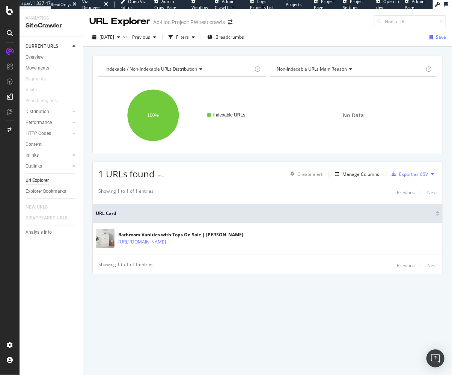
click at [234, 175] on div "1 URLs found - Create alert Manage Columns Export as CSV" at bounding box center [268, 171] width 350 height 18
